Goal: Information Seeking & Learning: Learn about a topic

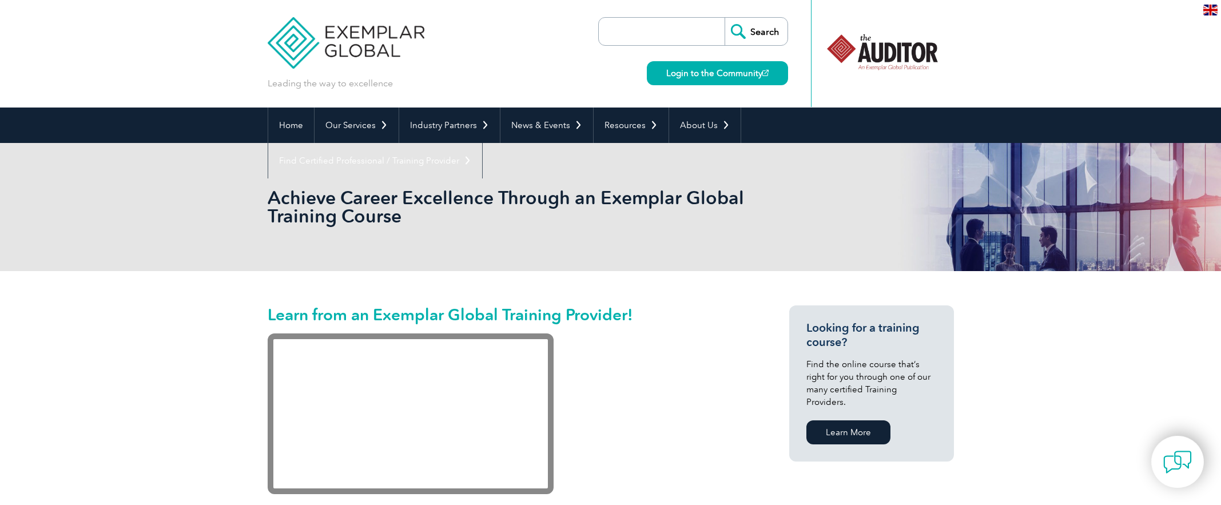
click at [374, 41] on img at bounding box center [346, 34] width 157 height 69
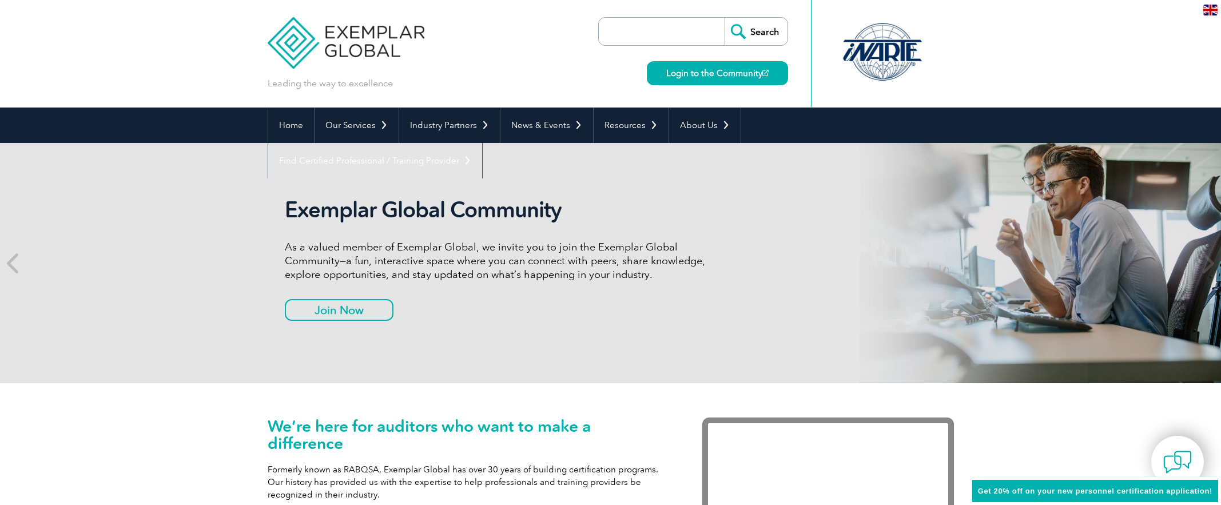
click at [1205, 13] on img at bounding box center [1210, 10] width 14 height 11
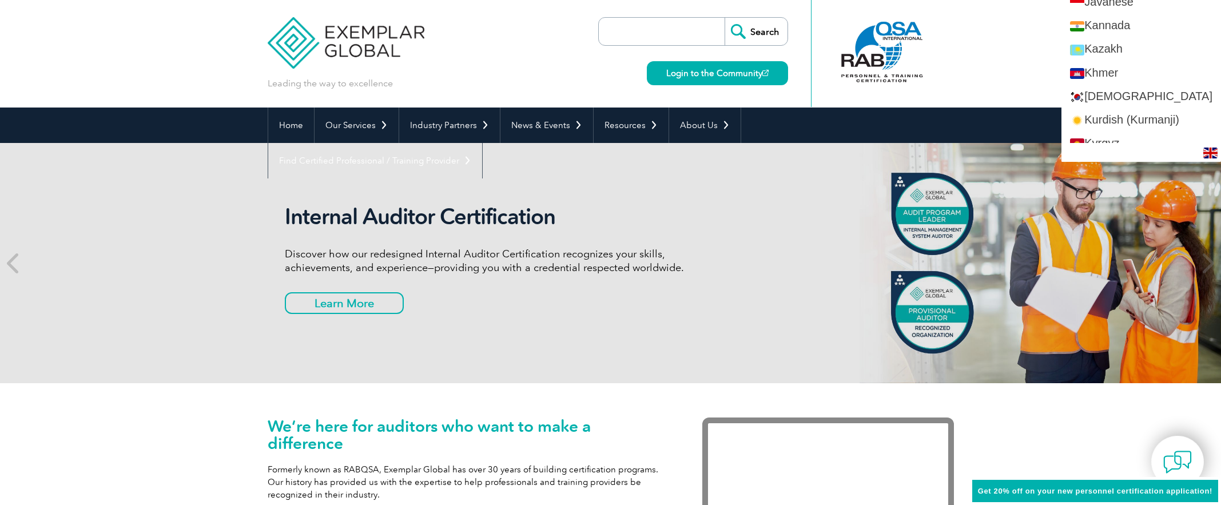
scroll to position [1070, 0]
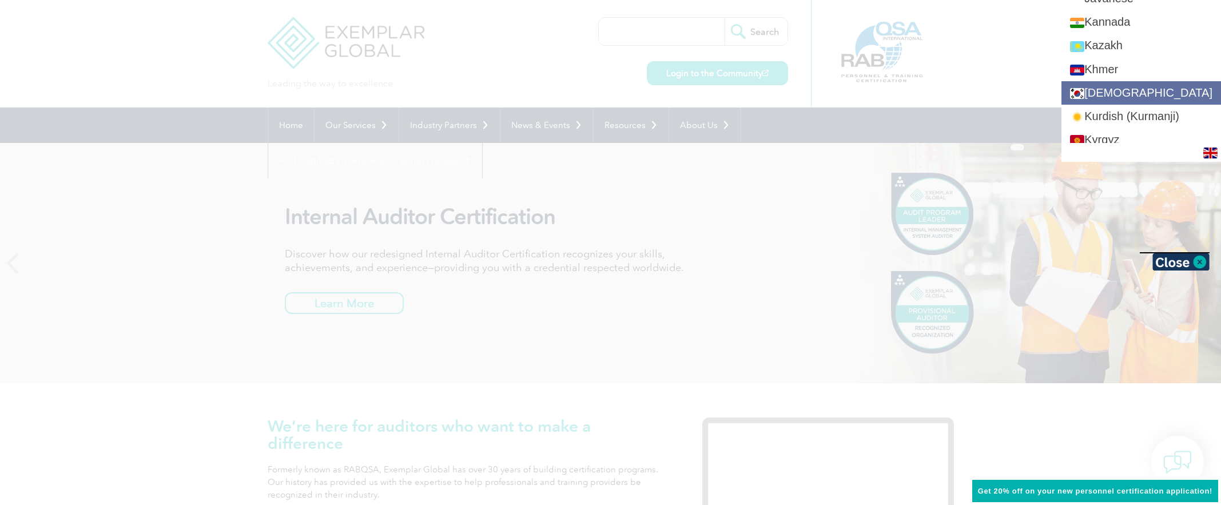
click at [1154, 83] on link "[DEMOGRAPHIC_DATA]" at bounding box center [1141, 92] width 160 height 23
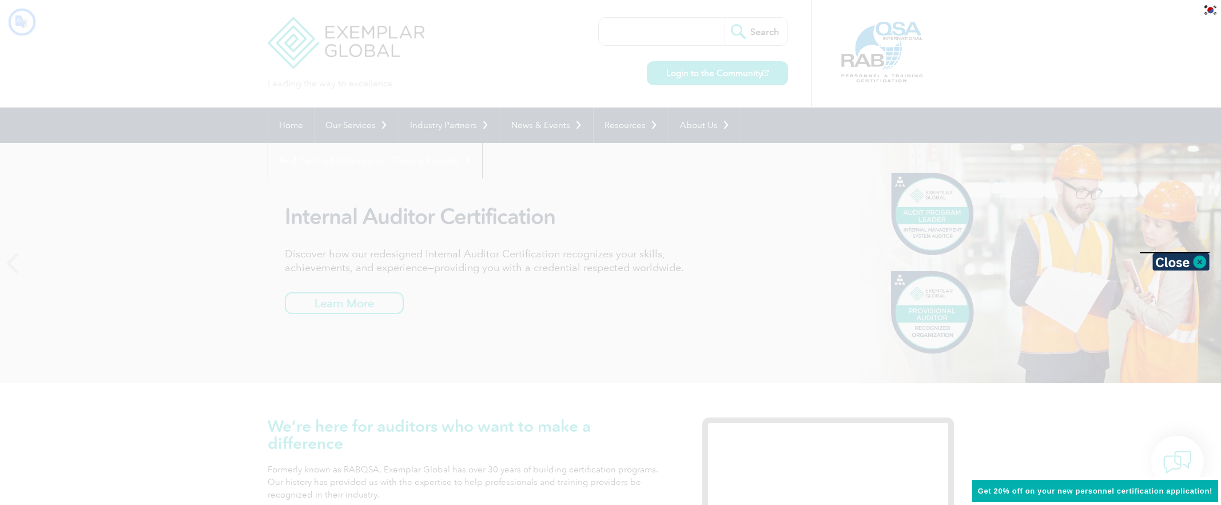
scroll to position [0, 0]
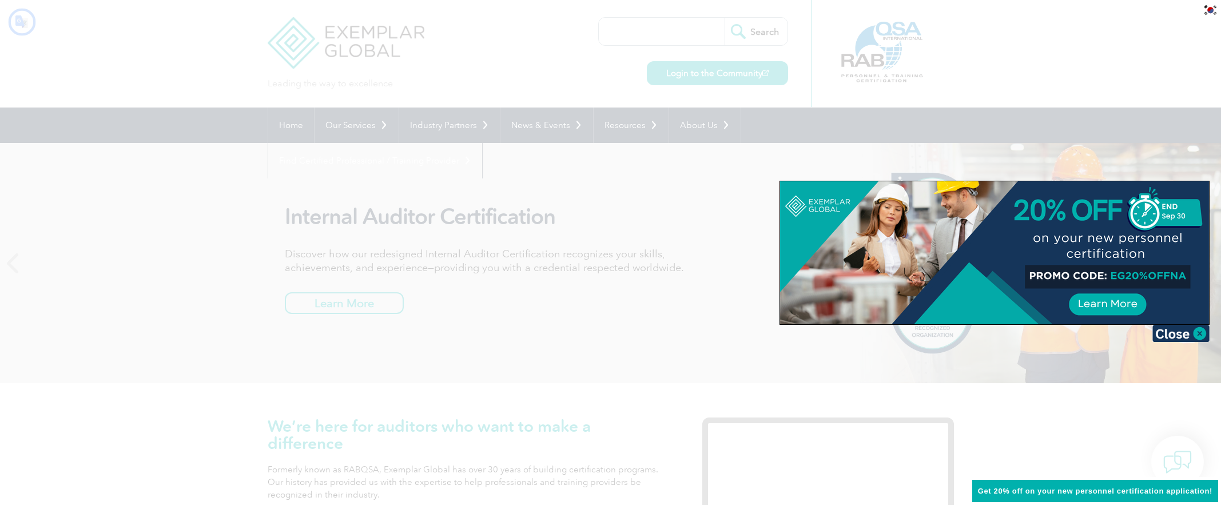
type input "찾다"
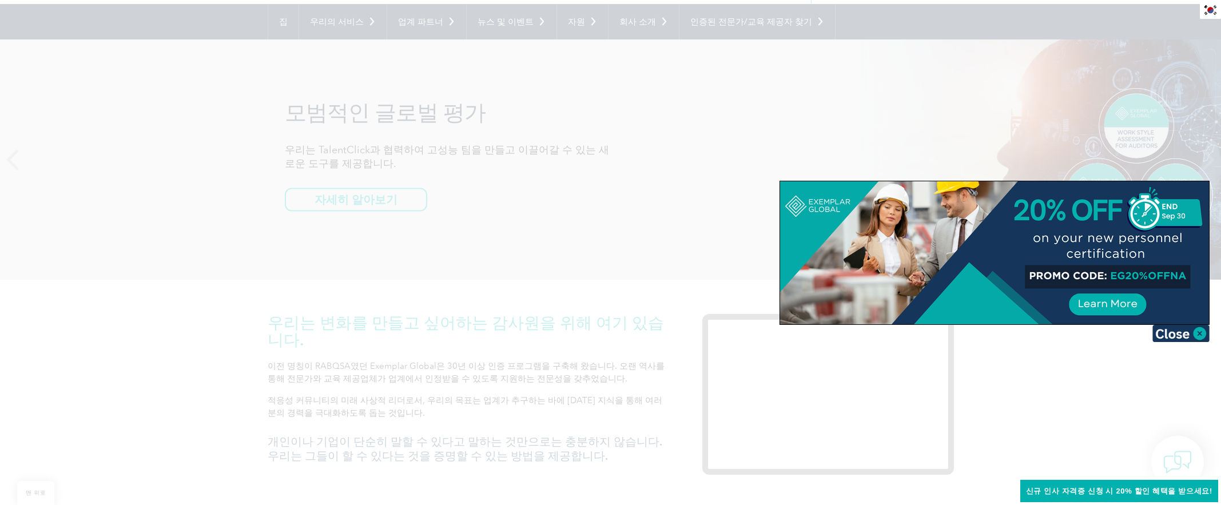
scroll to position [110, 0]
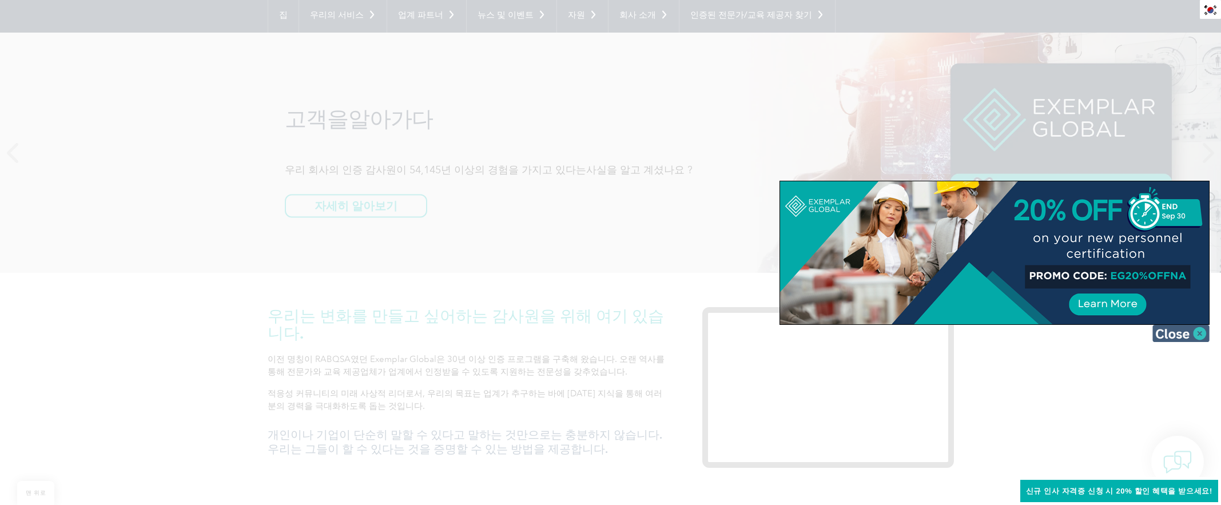
click at [1179, 336] on img at bounding box center [1180, 333] width 57 height 17
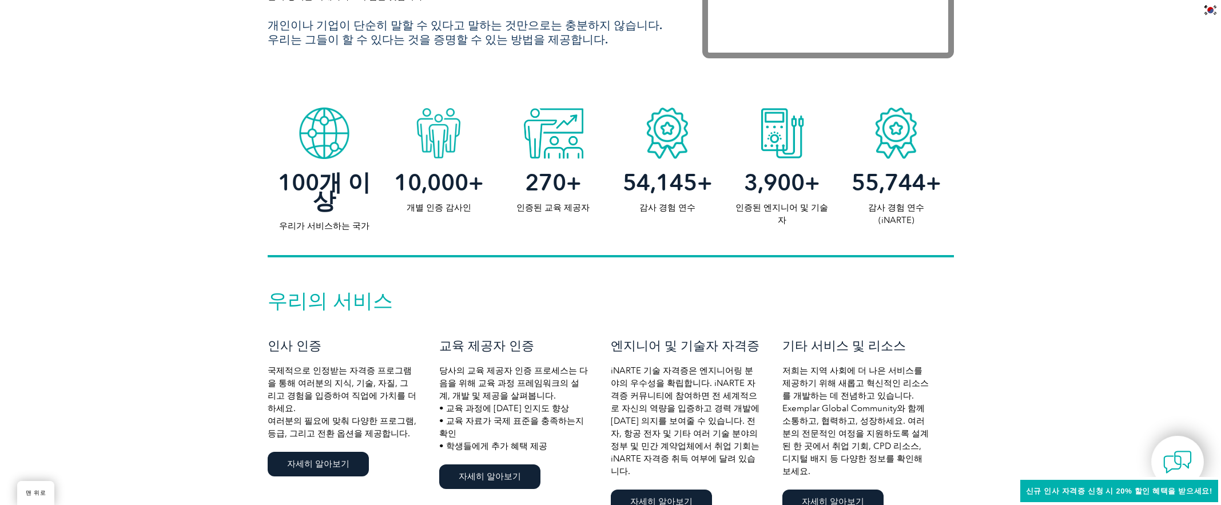
scroll to position [533, 0]
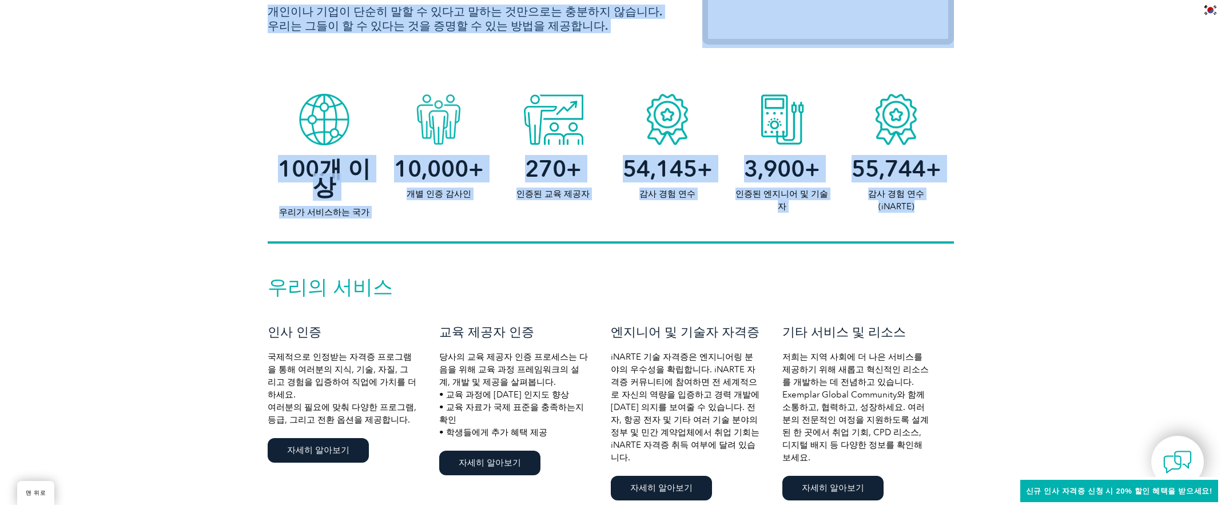
drag, startPoint x: 979, startPoint y: 258, endPoint x: 244, endPoint y: 77, distance: 757.4
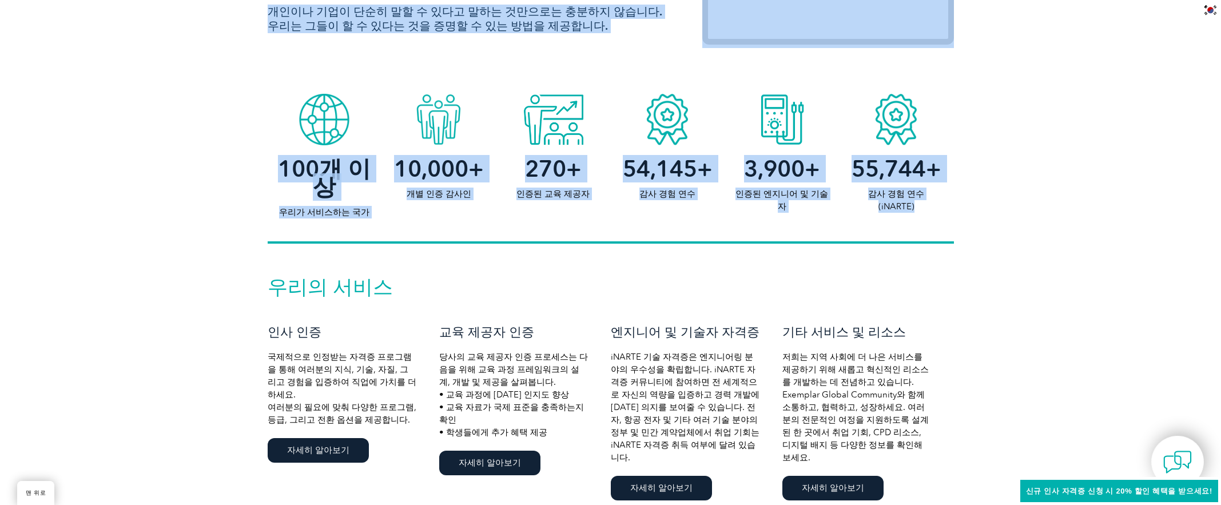
drag, startPoint x: 246, startPoint y: 78, endPoint x: 954, endPoint y: 248, distance: 727.9
click at [965, 248] on div "우리의 서비스 인사 인증 국제적으로 인정받는 자격증 프로그램을 통해 여러분의 지식, 기술, 자질, 그리고 경험을 입증하여 직업에 가치를 더하세…" at bounding box center [610, 391] width 1221 height 294
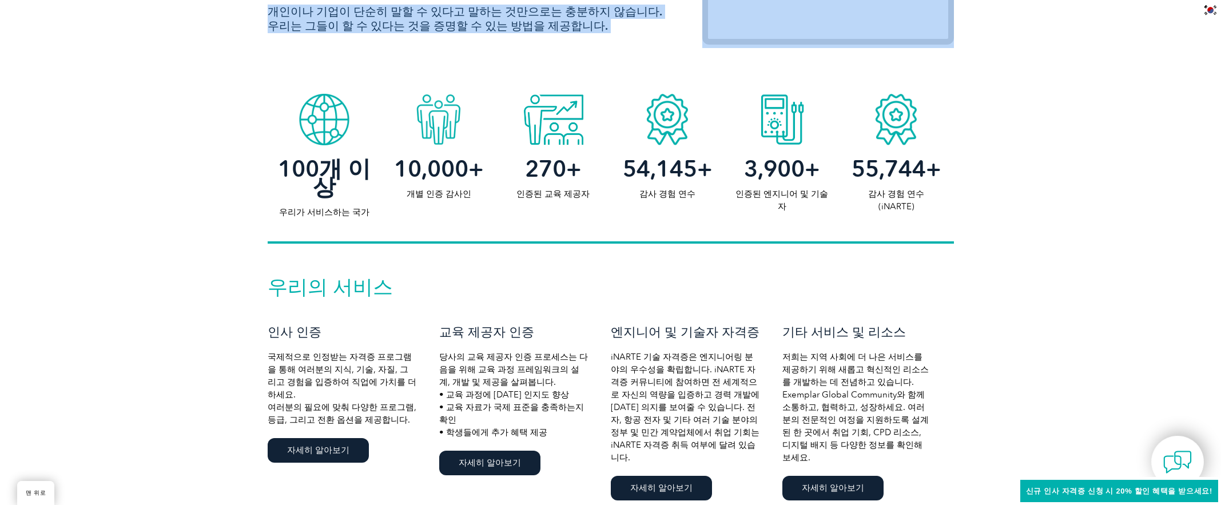
drag, startPoint x: 969, startPoint y: 208, endPoint x: 304, endPoint y: 82, distance: 676.8
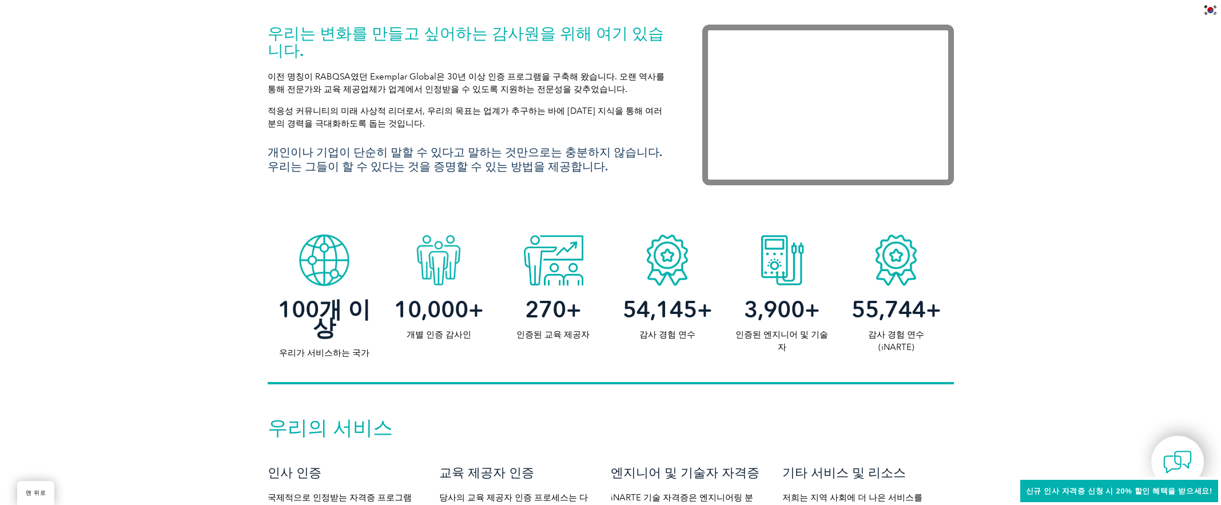
scroll to position [384, 0]
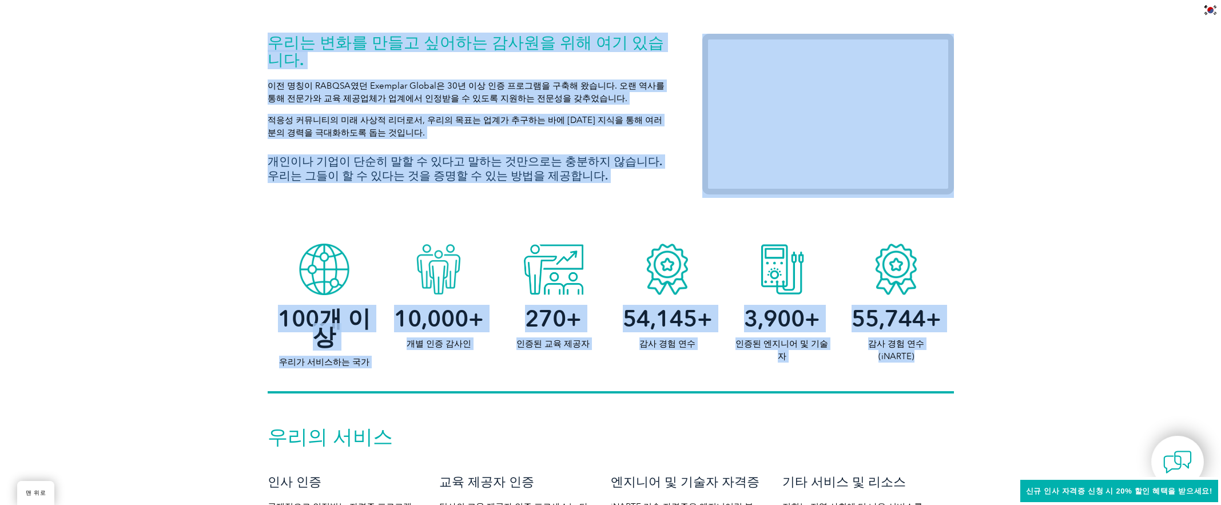
drag, startPoint x: 261, startPoint y: 42, endPoint x: 939, endPoint y: 358, distance: 747.9
click at [939, 358] on p "감사 경험 연수 (iNARTE)" at bounding box center [896, 349] width 114 height 25
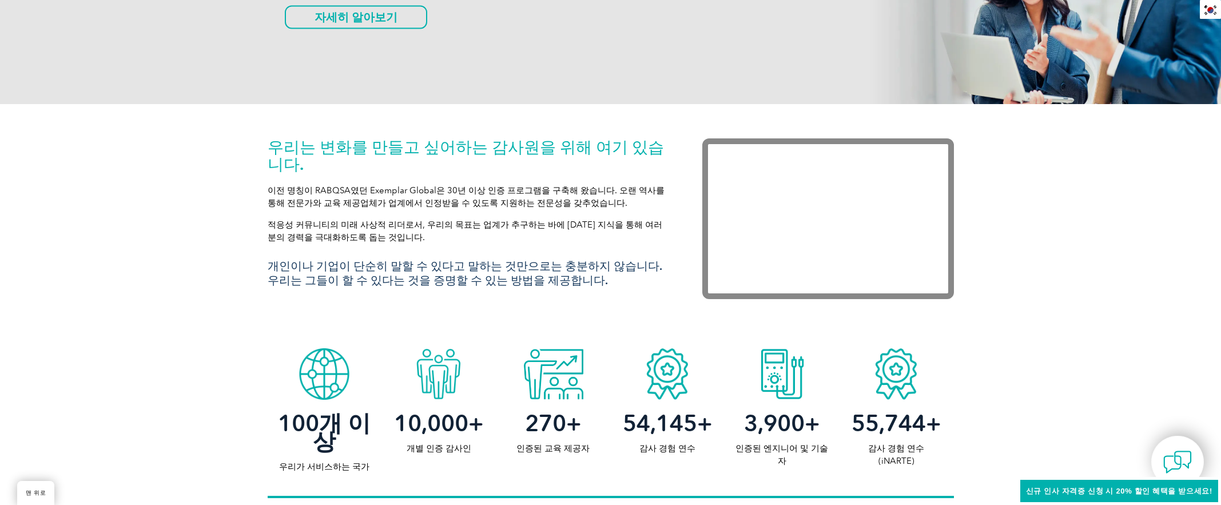
scroll to position [0, 0]
